Goal: Find specific page/section: Find specific page/section

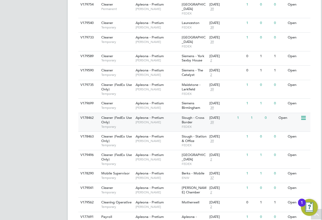
scroll to position [203, 0]
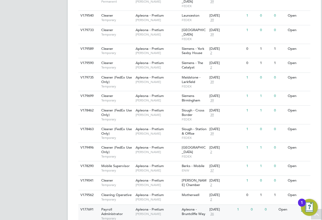
click at [147, 212] on span "[PERSON_NAME]" at bounding box center [158, 214] width 44 height 4
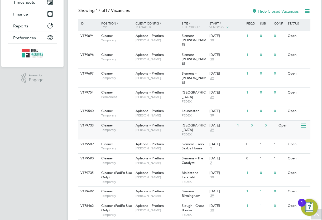
scroll to position [107, 0]
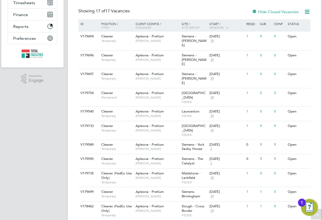
click at [252, 11] on div at bounding box center [254, 12] width 5 height 5
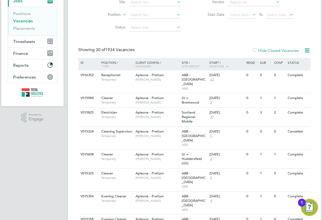
scroll to position [72, 0]
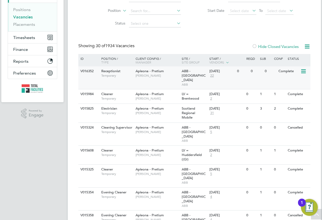
click at [177, 74] on span "David Nicholls" at bounding box center [158, 76] width 44 height 4
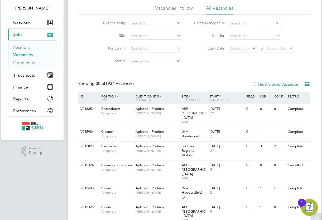
scroll to position [0, 0]
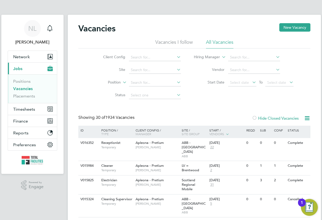
click at [204, 40] on ul "Vacancies I follow All Vacancies" at bounding box center [194, 44] width 232 height 10
click at [210, 42] on li "All Vacancies" at bounding box center [219, 44] width 27 height 10
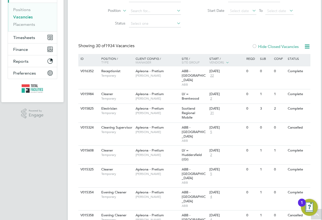
scroll to position [24, 0]
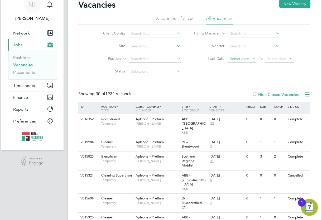
click at [242, 59] on span "Select date" at bounding box center [239, 58] width 19 height 5
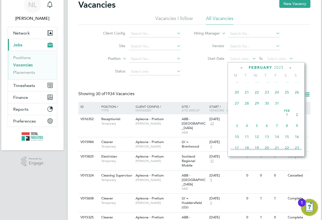
scroll to position [56, 0]
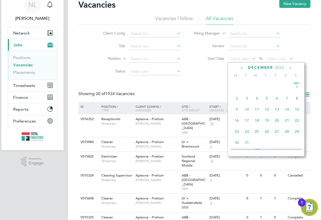
click at [255, 92] on div "Dec 1 2 3 4 5 6 7 8 9 10 11 12 13 14 15 16 17 18 19 20 21 22 23 24 25 26 27 28 …" at bounding box center [270, 115] width 78 height 67
click at [254, 127] on span "25" at bounding box center [257, 132] width 10 height 10
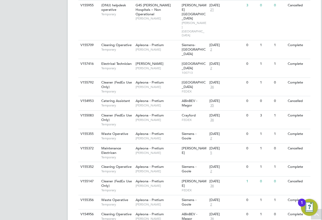
scroll to position [216, 0]
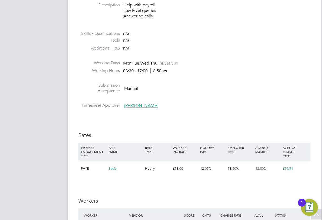
scroll to position [216, 0]
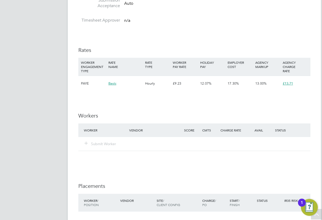
scroll to position [416, 0]
